Goal: Task Accomplishment & Management: Manage account settings

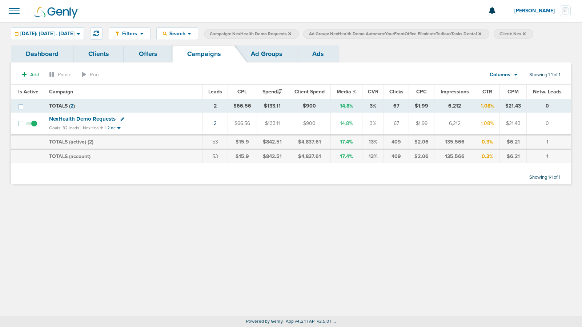
click at [481, 34] on icon at bounding box center [479, 34] width 3 height 4
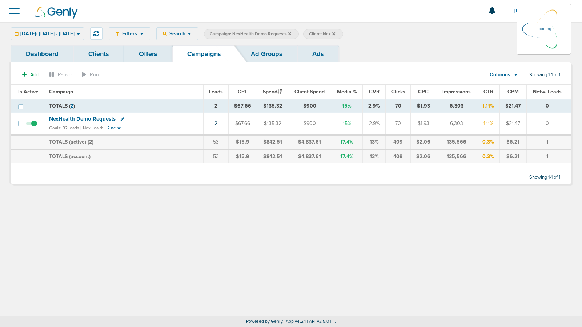
click at [335, 33] on icon at bounding box center [333, 33] width 3 height 3
click at [343, 32] on label "Client: Nex" at bounding box center [323, 34] width 40 height 10
click at [69, 118] on span "NexHealth Demo Requests" at bounding box center [82, 119] width 66 height 7
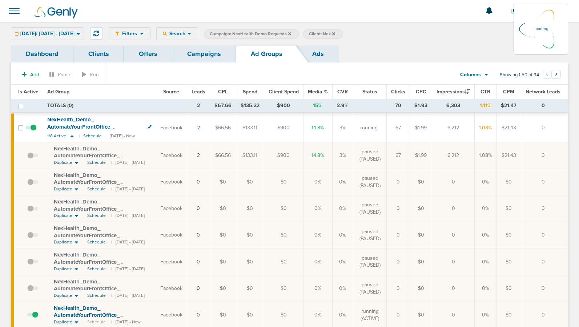
click at [72, 137] on icon at bounding box center [71, 136] width 7 height 6
click at [200, 157] on link "2" at bounding box center [198, 155] width 3 height 6
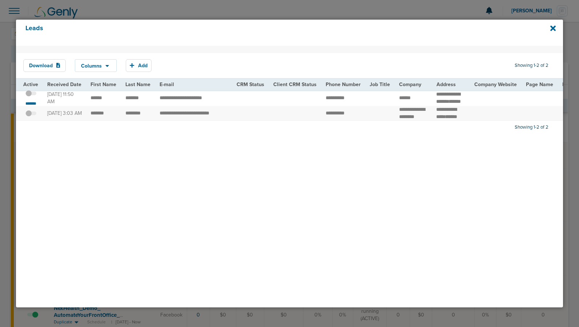
click at [35, 97] on span at bounding box center [30, 97] width 11 height 0
click at [31, 95] on input "checkbox" at bounding box center [31, 95] width 0 height 0
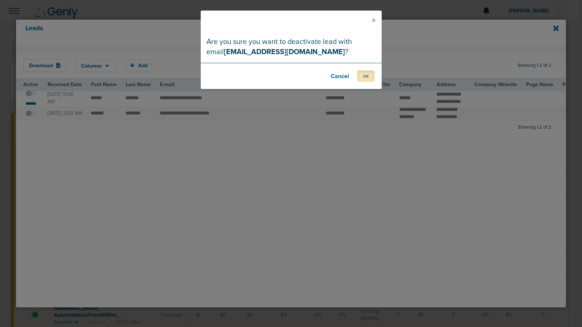
click at [367, 77] on button "OK" at bounding box center [365, 75] width 17 height 11
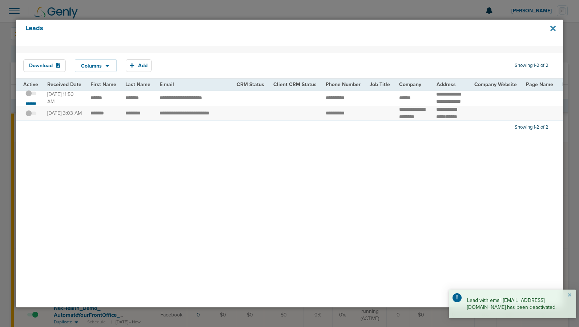
click at [553, 27] on icon at bounding box center [552, 27] width 5 height 5
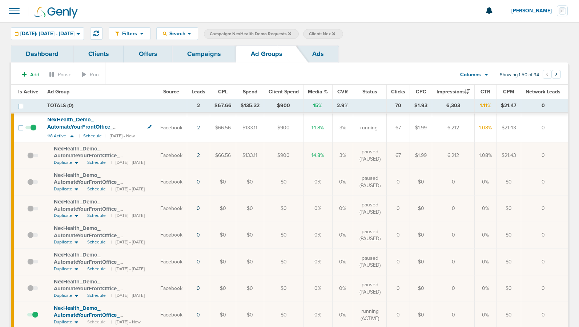
click at [203, 54] on link "Campaigns" at bounding box center [204, 53] width 64 height 17
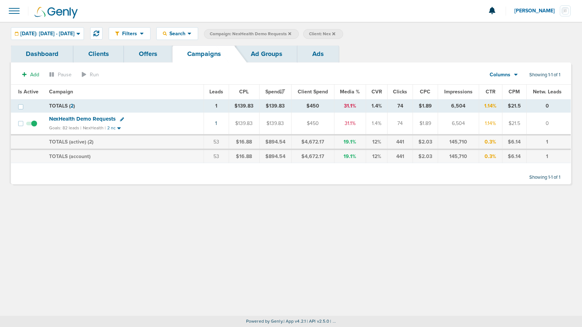
click at [291, 33] on icon at bounding box center [289, 34] width 3 height 4
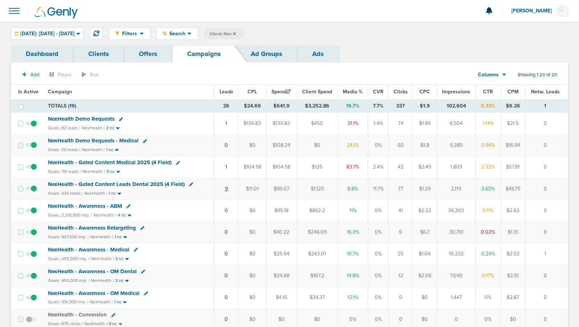
click at [227, 187] on link "9" at bounding box center [226, 189] width 3 height 6
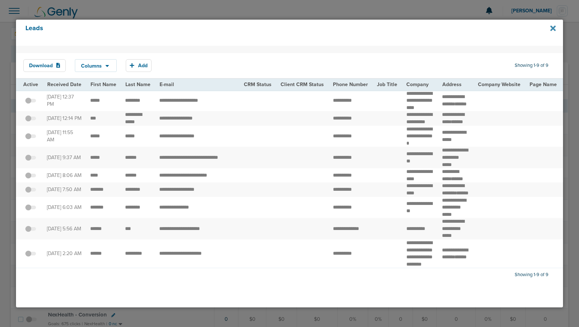
click at [552, 29] on icon at bounding box center [552, 27] width 5 height 5
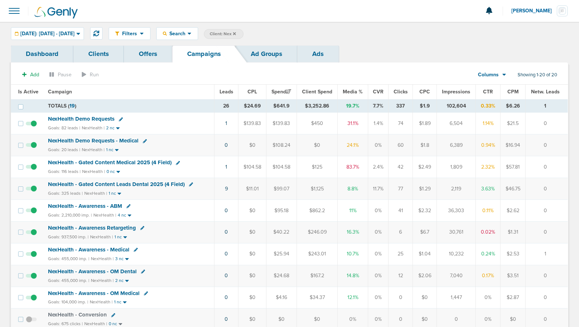
click at [176, 163] on icon at bounding box center [178, 163] width 4 height 4
select select
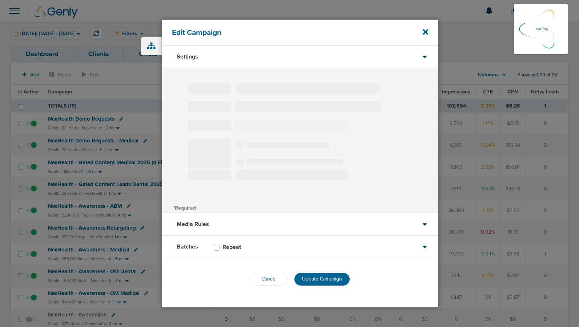
type input "NexHealth - Gated Content Medical 2025 (4 Field)"
select select "Leads"
radio input "true"
select select "readWrite"
checkbox input "true"
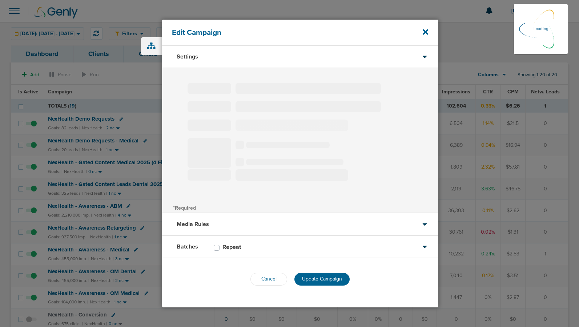
select select "1"
select select "2"
select select "3"
select select "4"
select select "6"
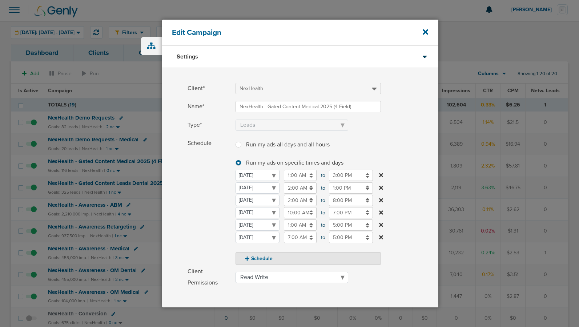
scroll to position [3, 0]
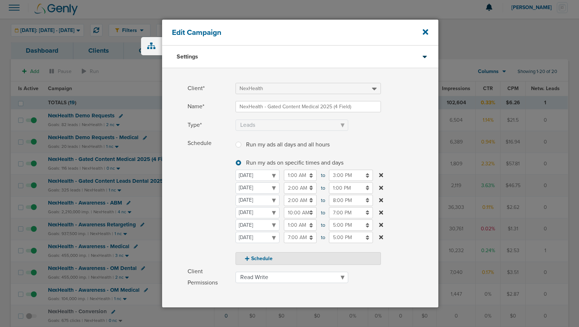
click at [336, 198] on input "8:00 PM" at bounding box center [351, 200] width 44 height 11
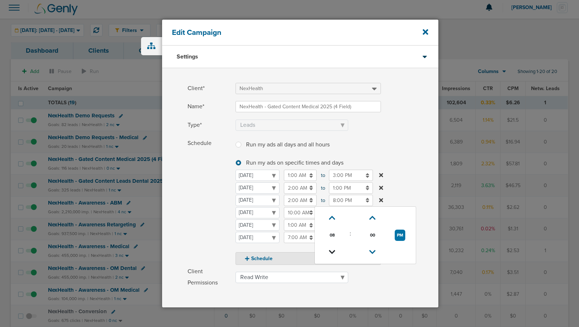
click at [331, 250] on icon at bounding box center [332, 252] width 7 height 4
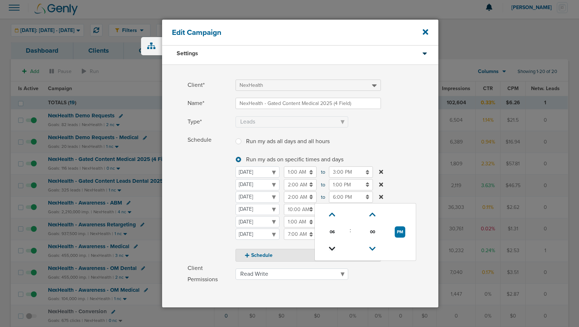
scroll to position [0, 0]
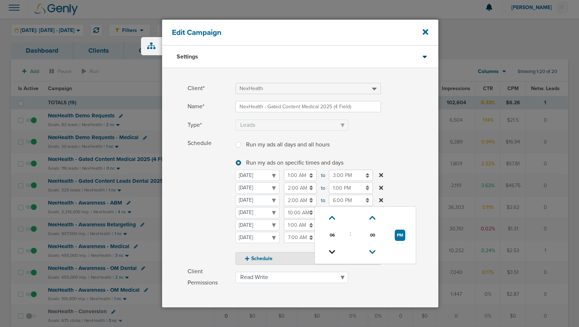
click at [331, 250] on icon at bounding box center [332, 252] width 7 height 4
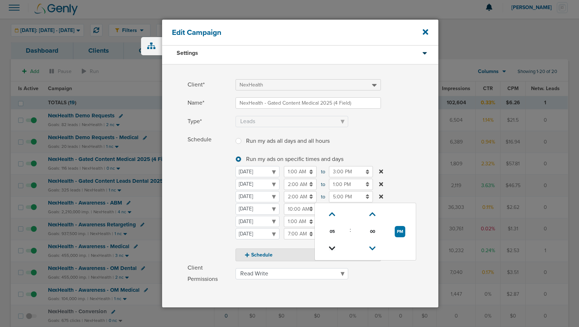
click at [331, 250] on icon at bounding box center [332, 248] width 7 height 4
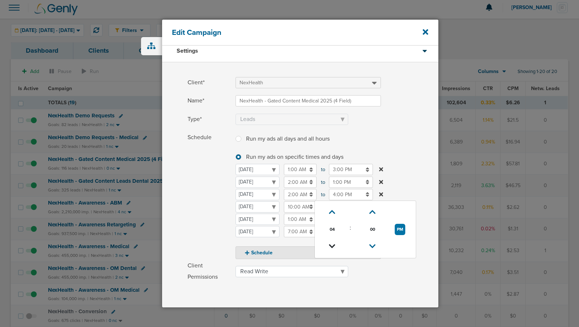
click at [331, 250] on link at bounding box center [332, 246] width 13 height 11
type input "3:00 PM"
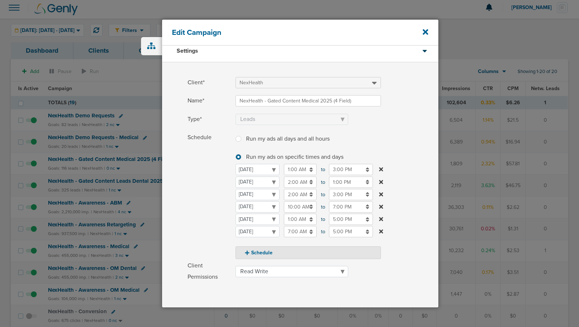
click at [195, 219] on span "Schedule" at bounding box center [209, 195] width 44 height 127
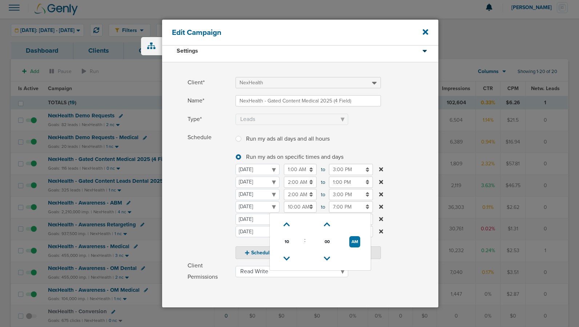
click at [291, 209] on input "10:00 AM" at bounding box center [300, 206] width 33 height 11
click at [285, 261] on icon at bounding box center [286, 258] width 7 height 4
click at [288, 222] on icon at bounding box center [286, 224] width 7 height 4
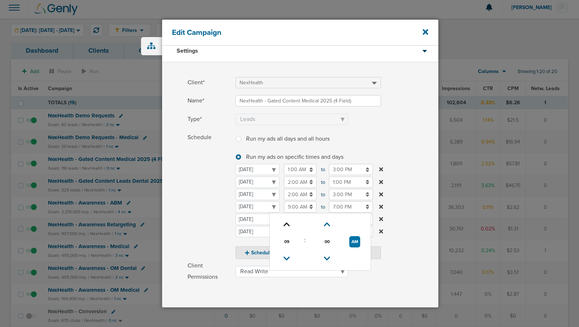
type input "10:00 AM"
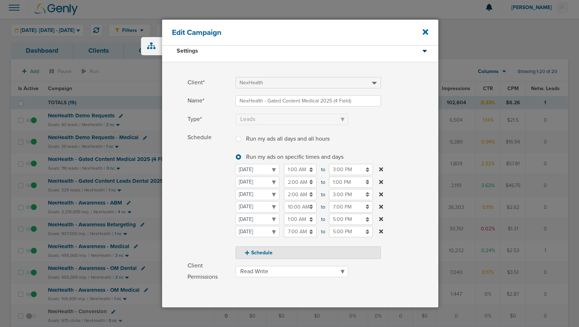
click at [206, 218] on span "Schedule" at bounding box center [209, 195] width 44 height 127
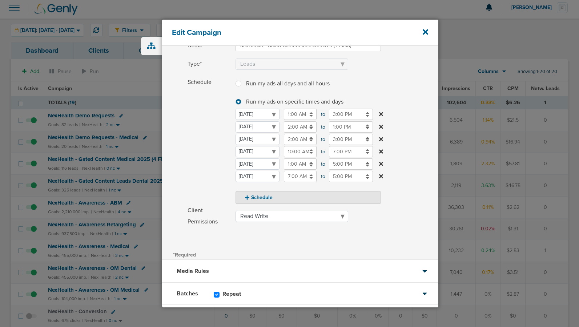
scroll to position [101, 0]
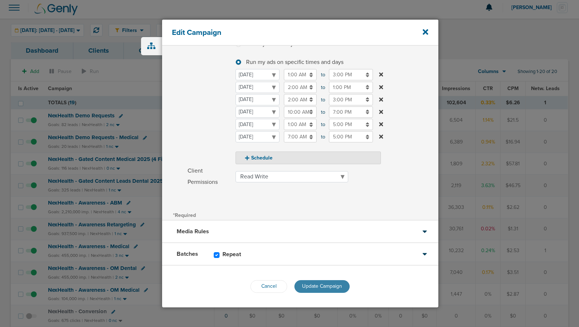
click at [319, 281] on button "Update Campaign" at bounding box center [321, 286] width 55 height 13
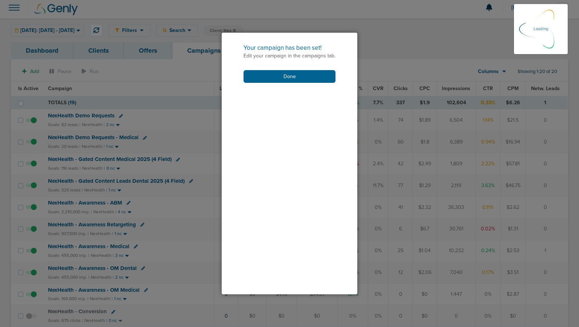
scroll to position [78, 0]
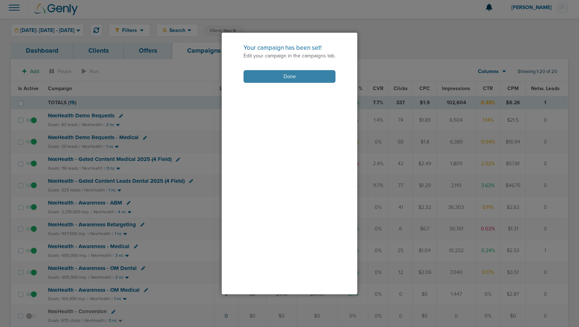
click at [286, 79] on button "Done" at bounding box center [289, 76] width 92 height 13
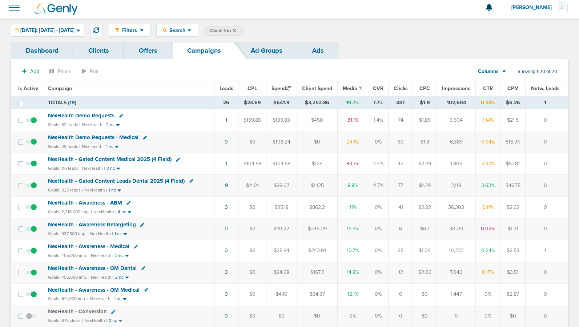
click at [66, 120] on div "NexHealth Demo Requests" at bounding box center [129, 115] width 162 height 7
click at [68, 117] on span "NexHealth Demo Requests" at bounding box center [81, 115] width 66 height 7
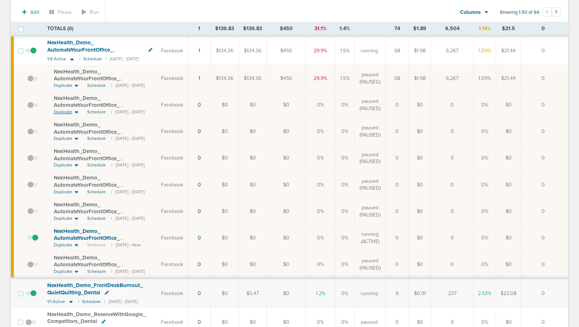
scroll to position [124, 0]
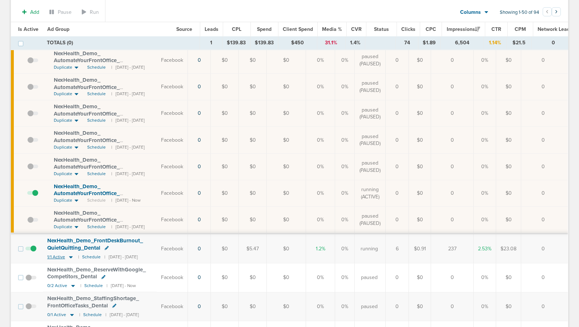
click at [70, 258] on icon at bounding box center [71, 257] width 4 height 2
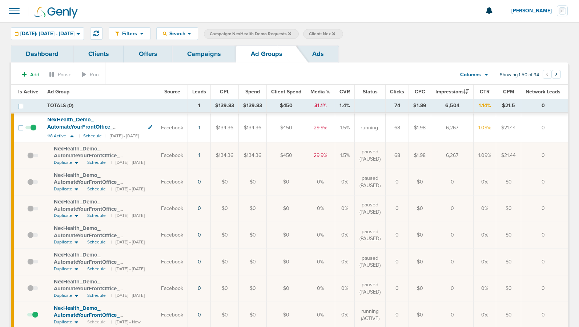
scroll to position [2, 0]
